Goal: Transaction & Acquisition: Purchase product/service

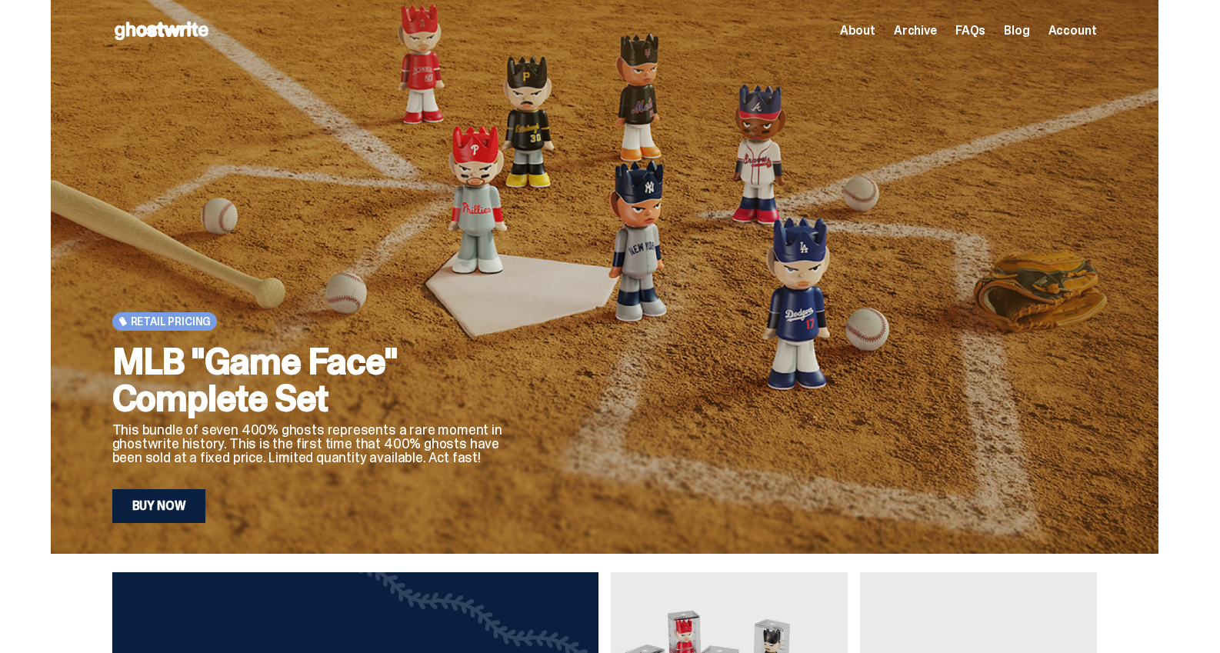
click at [179, 505] on link "Buy Now" at bounding box center [159, 506] width 94 height 34
click at [930, 33] on span "Archive" at bounding box center [915, 31] width 43 height 12
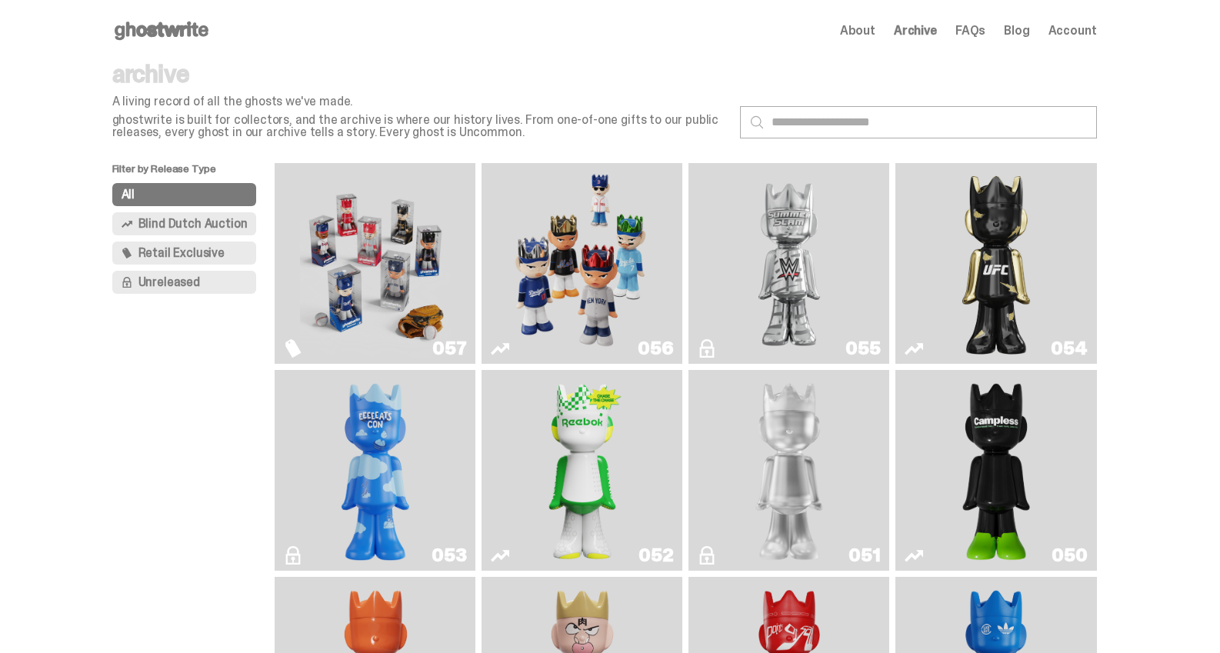
click at [428, 263] on img "Game Face (2025)" at bounding box center [375, 263] width 151 height 188
click at [609, 276] on img "Game Face (2025)" at bounding box center [582, 263] width 151 height 188
